Goal: Information Seeking & Learning: Learn about a topic

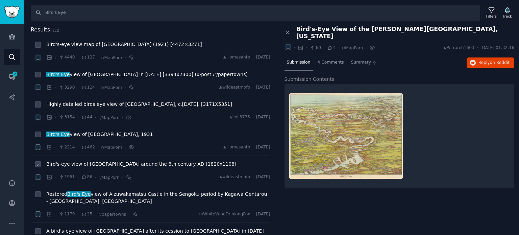
click at [108, 165] on span "Bird's-eye view of [GEOGRAPHIC_DATA] around the 8th century AD [1820x1108]" at bounding box center [141, 164] width 190 height 7
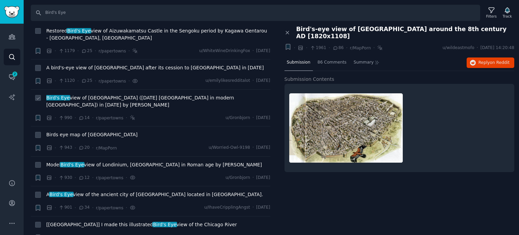
scroll to position [169, 0]
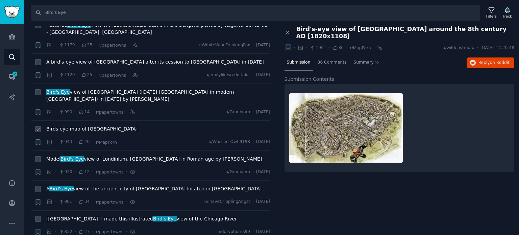
click at [67, 125] on span "Birds eye map of [GEOGRAPHIC_DATA]" at bounding box center [91, 128] width 91 height 7
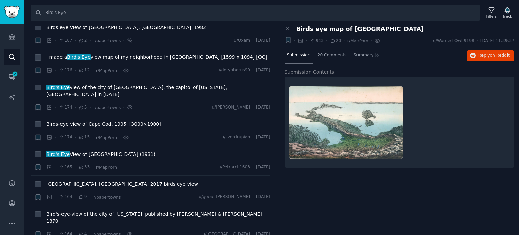
scroll to position [2772, 0]
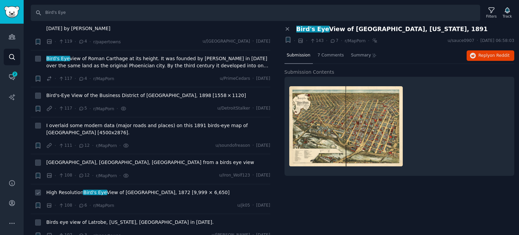
scroll to position [3211, 0]
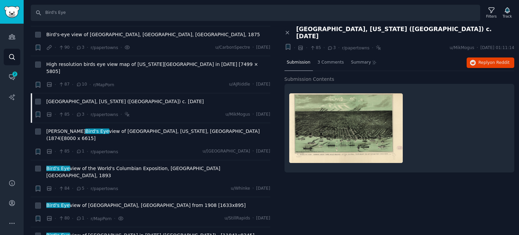
scroll to position [3482, 0]
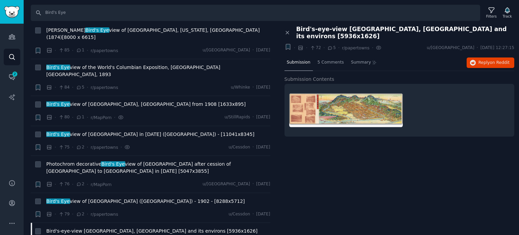
scroll to position [3617, 0]
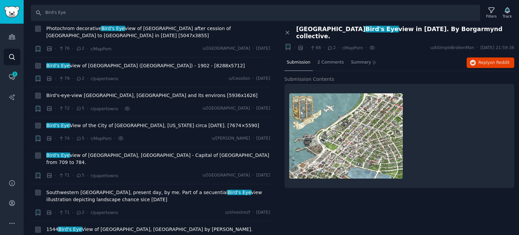
scroll to position [3718, 0]
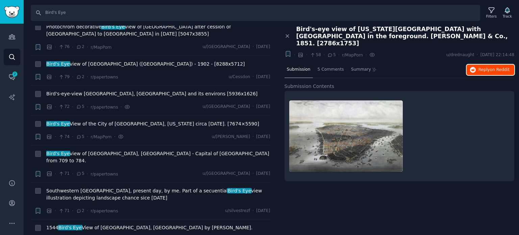
click at [480, 67] on span "Reply on Reddit" at bounding box center [494, 70] width 31 height 6
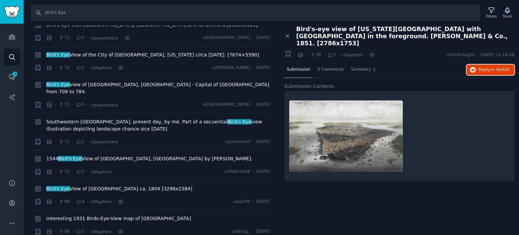
scroll to position [3820, 0]
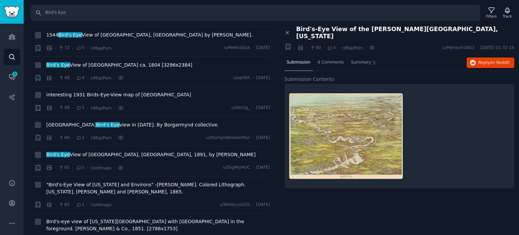
scroll to position [3921, 0]
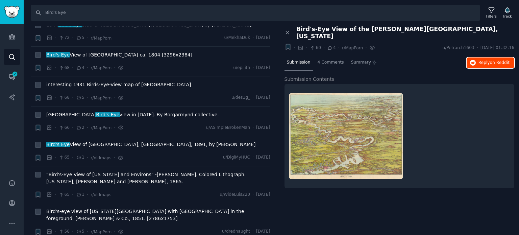
click at [473, 60] on icon "button" at bounding box center [473, 63] width 6 height 6
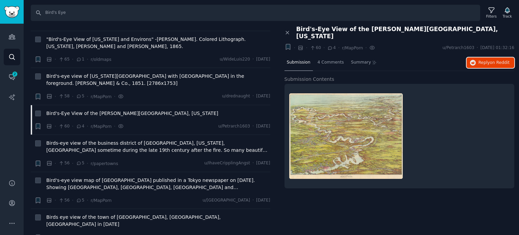
scroll to position [4124, 0]
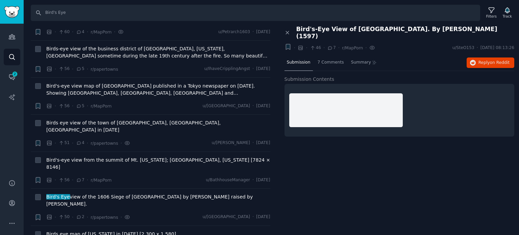
scroll to position [4259, 0]
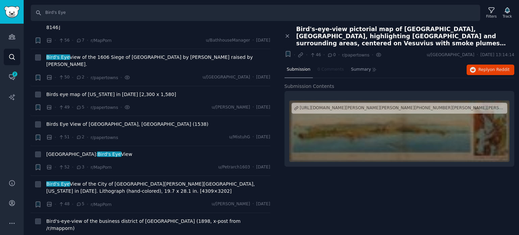
scroll to position [4327, 0]
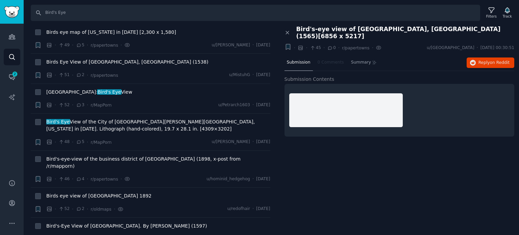
scroll to position [4394, 0]
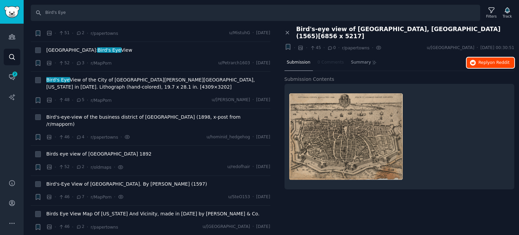
click at [479, 57] on button "Reply on Reddit" at bounding box center [491, 62] width 48 height 11
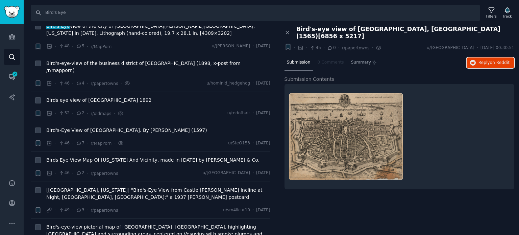
scroll to position [4496, 0]
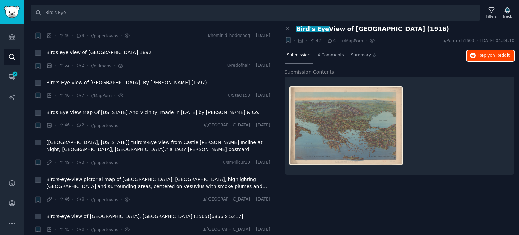
click at [491, 58] on button "Reply on Reddit" at bounding box center [491, 55] width 48 height 11
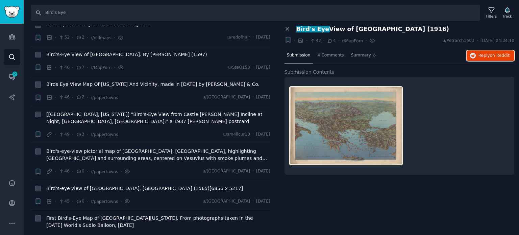
scroll to position [4563, 0]
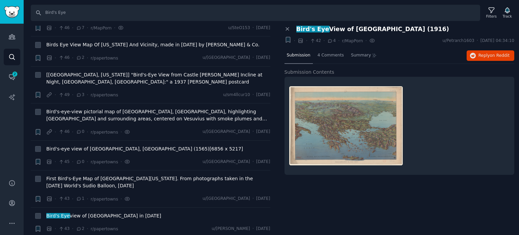
click at [318, 31] on span "Bird's Eye" at bounding box center [313, 29] width 34 height 7
drag, startPoint x: 325, startPoint y: 32, endPoint x: 338, endPoint y: 31, distance: 12.9
click at [338, 31] on span "Bird's Eye View of [GEOGRAPHIC_DATA] (1916)" at bounding box center [372, 29] width 153 height 7
drag, startPoint x: 393, startPoint y: 31, endPoint x: 326, endPoint y: 29, distance: 67.6
click at [326, 29] on div "Bird's Eye View of [GEOGRAPHIC_DATA] (1916)" at bounding box center [405, 29] width 218 height 7
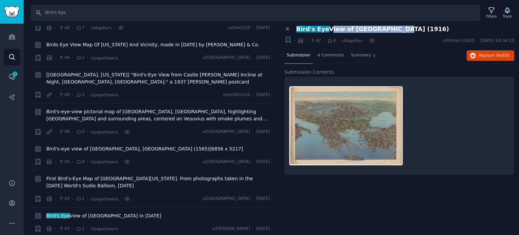
copy span "View of [GEOGRAPHIC_DATA] (1916)"
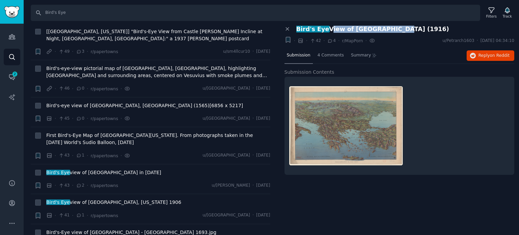
scroll to position [4631, 0]
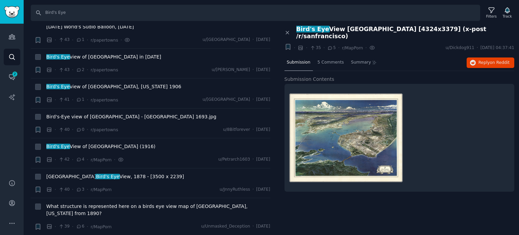
scroll to position [4733, 0]
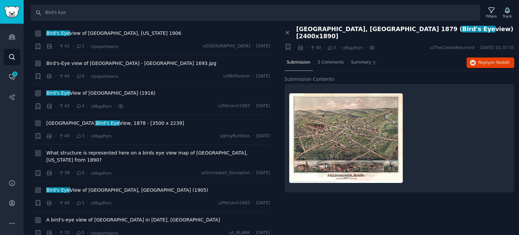
scroll to position [4834, 0]
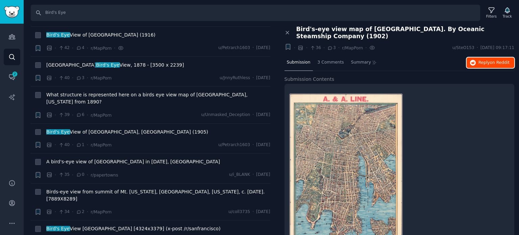
click at [506, 60] on span "on Reddit" at bounding box center [500, 62] width 20 height 5
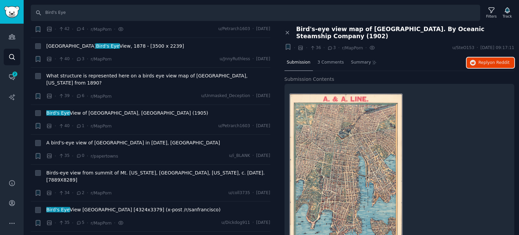
scroll to position [4868, 0]
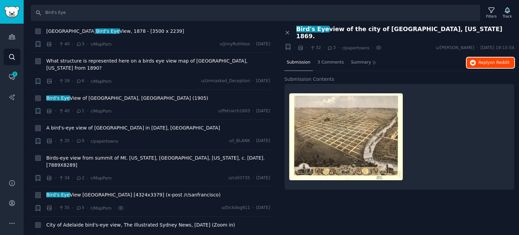
click at [485, 60] on span "Reply on Reddit" at bounding box center [494, 63] width 31 height 6
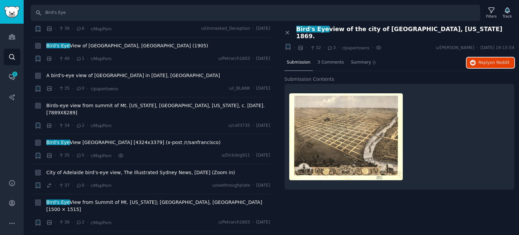
scroll to position [4935, 0]
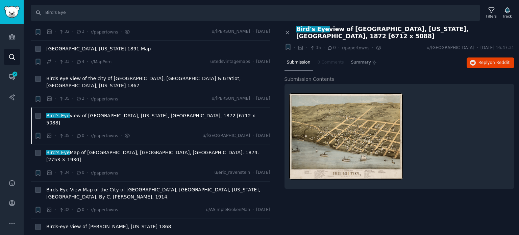
scroll to position [5307, 0]
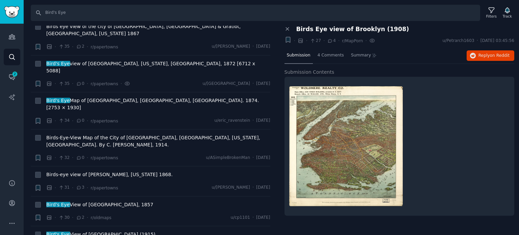
scroll to position [5510, 0]
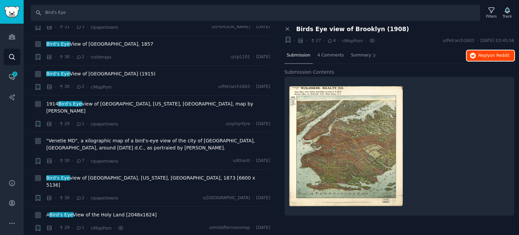
click at [481, 54] on span "Reply on Reddit" at bounding box center [494, 56] width 31 height 6
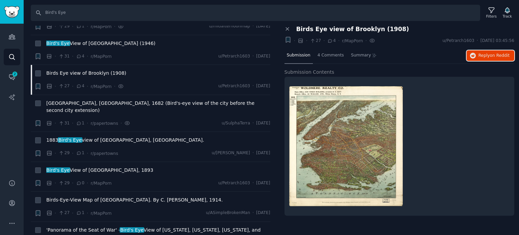
scroll to position [5713, 0]
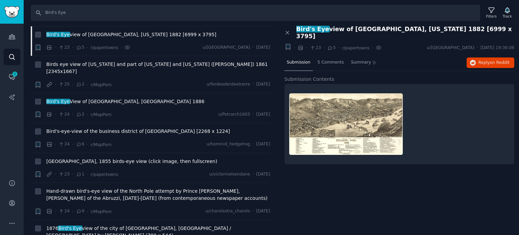
scroll to position [6254, 0]
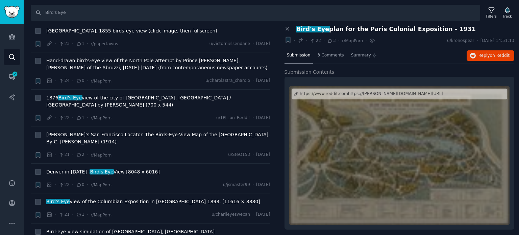
scroll to position [6423, 0]
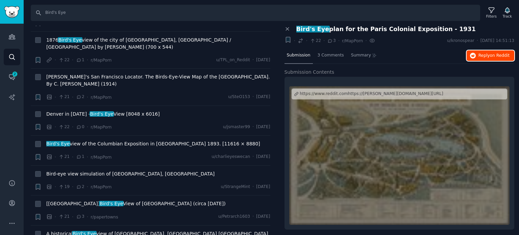
click at [481, 54] on span "Reply on Reddit" at bounding box center [494, 56] width 31 height 6
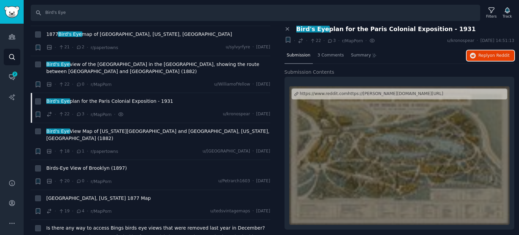
scroll to position [6659, 0]
drag, startPoint x: 77, startPoint y: 150, endPoint x: 76, endPoint y: 154, distance: 4.1
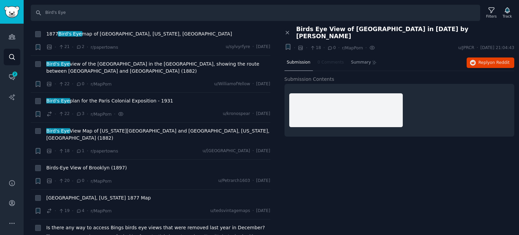
scroll to position [6721, 0]
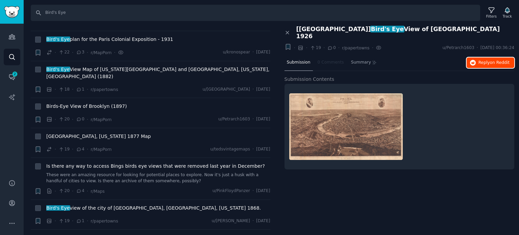
click at [500, 60] on span "on Reddit" at bounding box center [500, 62] width 20 height 5
